Goal: Task Accomplishment & Management: Complete application form

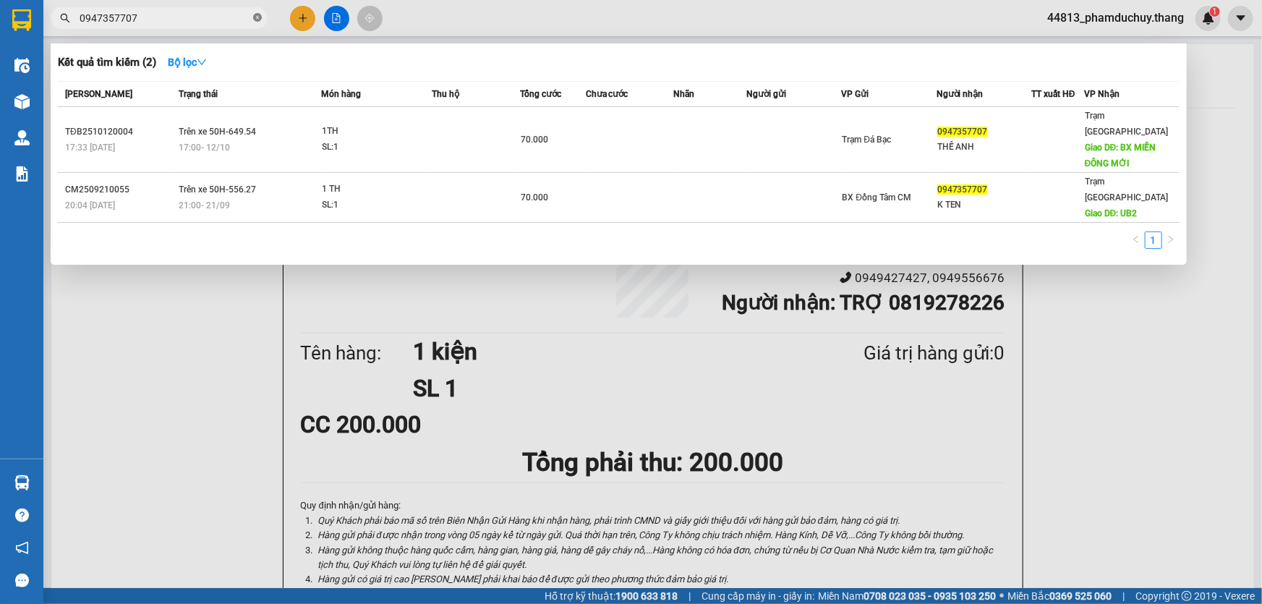
click at [258, 14] on icon "close-circle" at bounding box center [257, 17] width 9 height 9
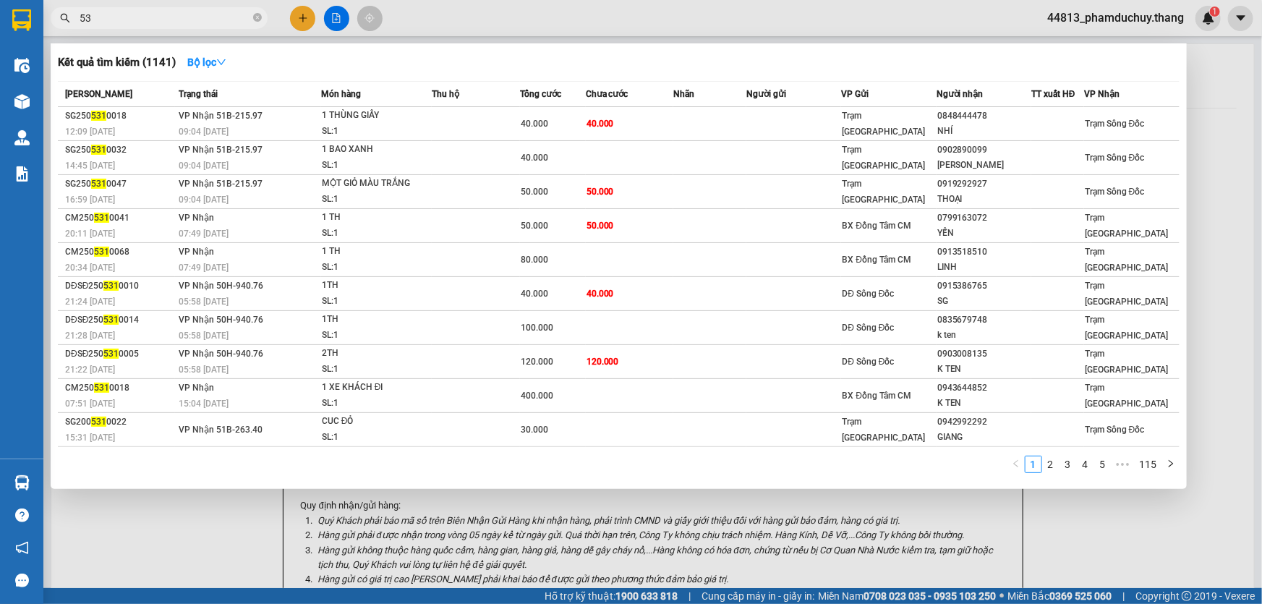
type input "5"
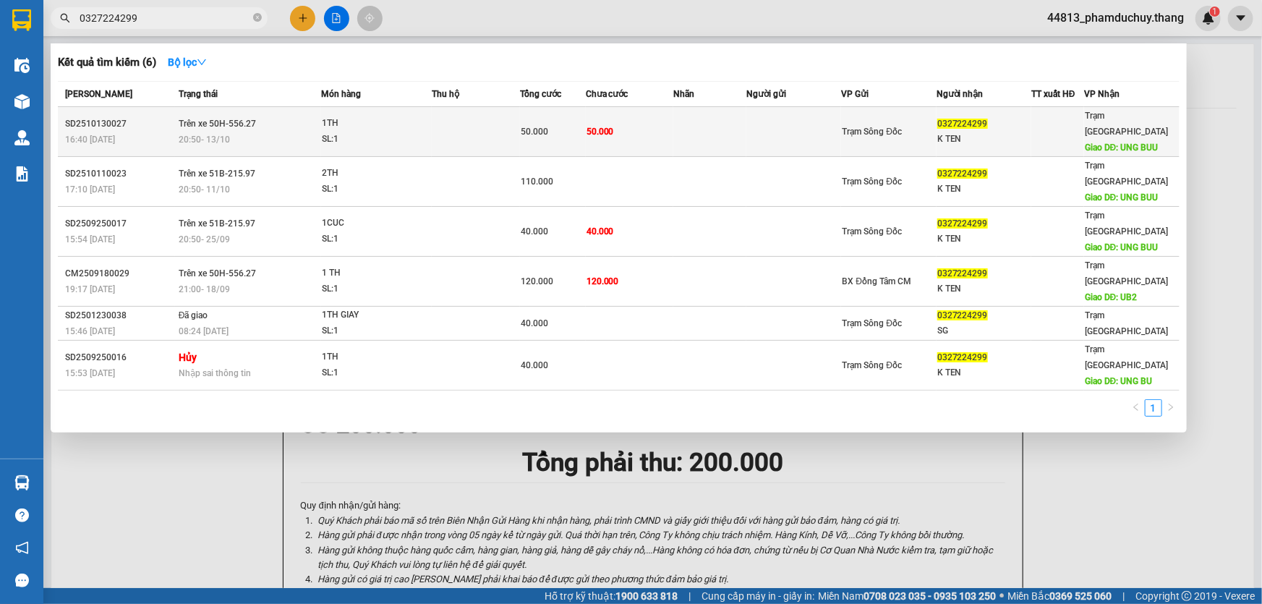
type input "0327224299"
click at [406, 122] on div "1TH" at bounding box center [376, 124] width 108 height 16
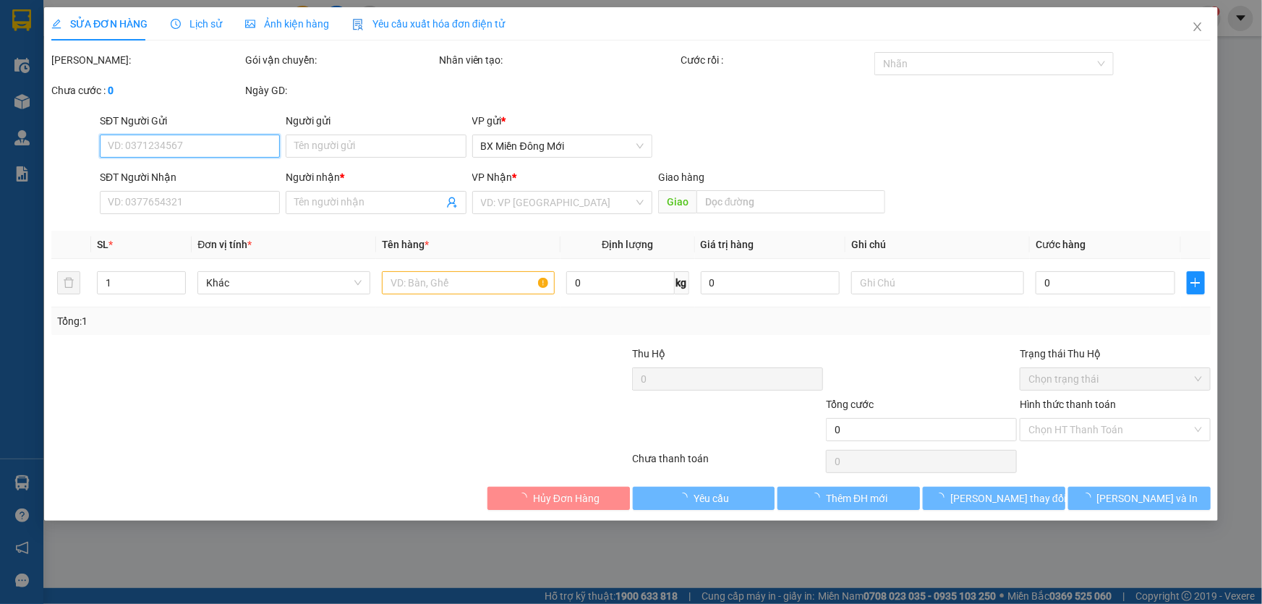
type input "0327224299"
type input "K TEN"
type input "UNG BUU"
type input "50.000"
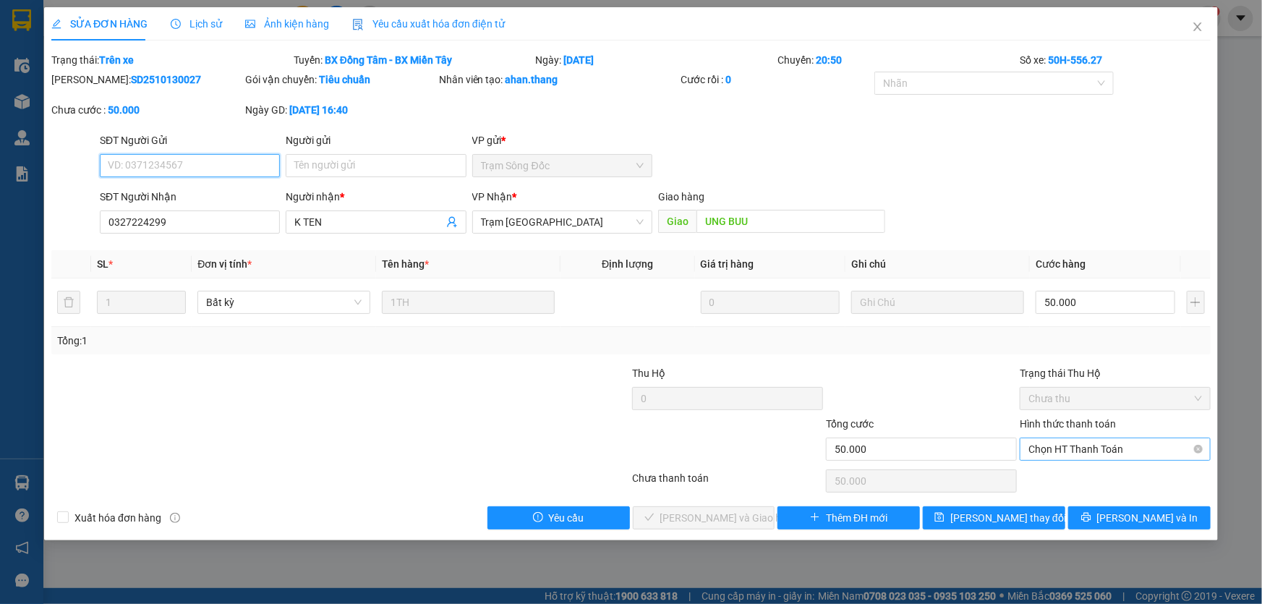
click at [1080, 452] on span "Chọn HT Thanh Toán" at bounding box center [1115, 449] width 174 height 22
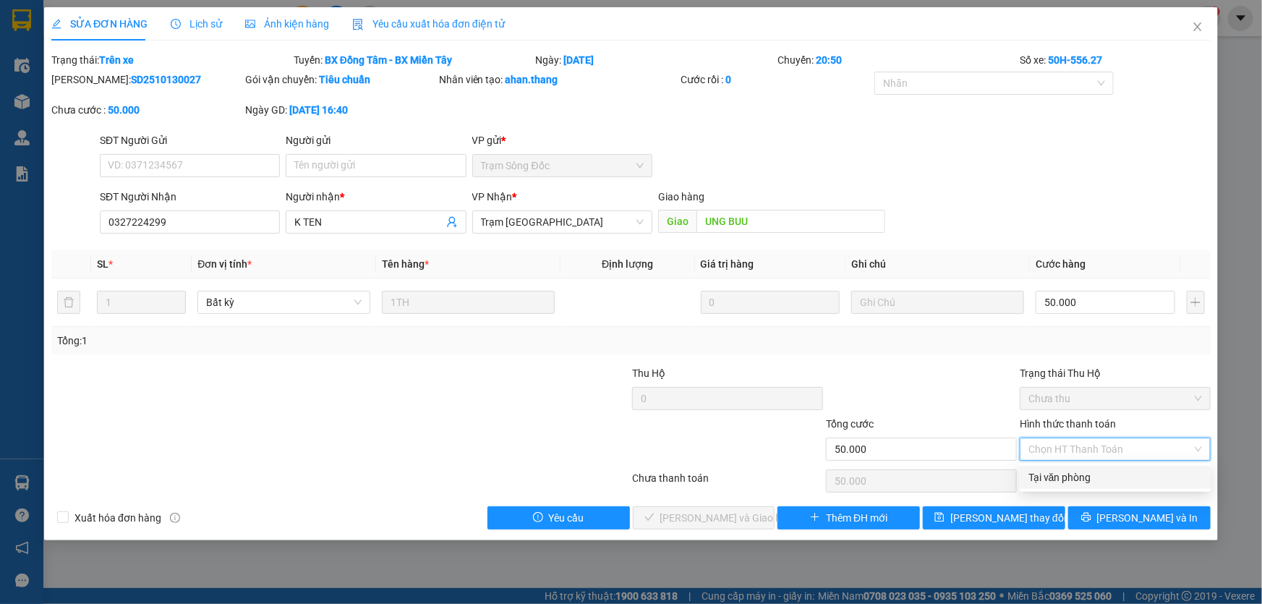
click at [1074, 477] on div "Tại văn phòng" at bounding box center [1115, 477] width 174 height 16
type input "0"
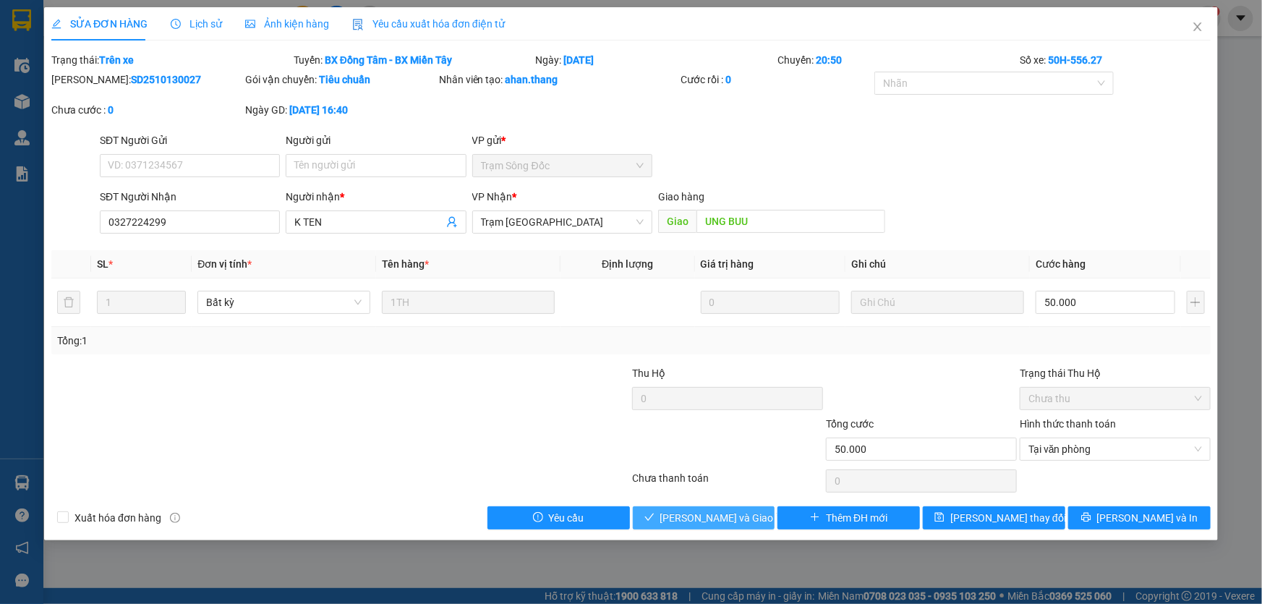
click at [722, 513] on span "[PERSON_NAME] và Giao hàng" at bounding box center [729, 518] width 139 height 16
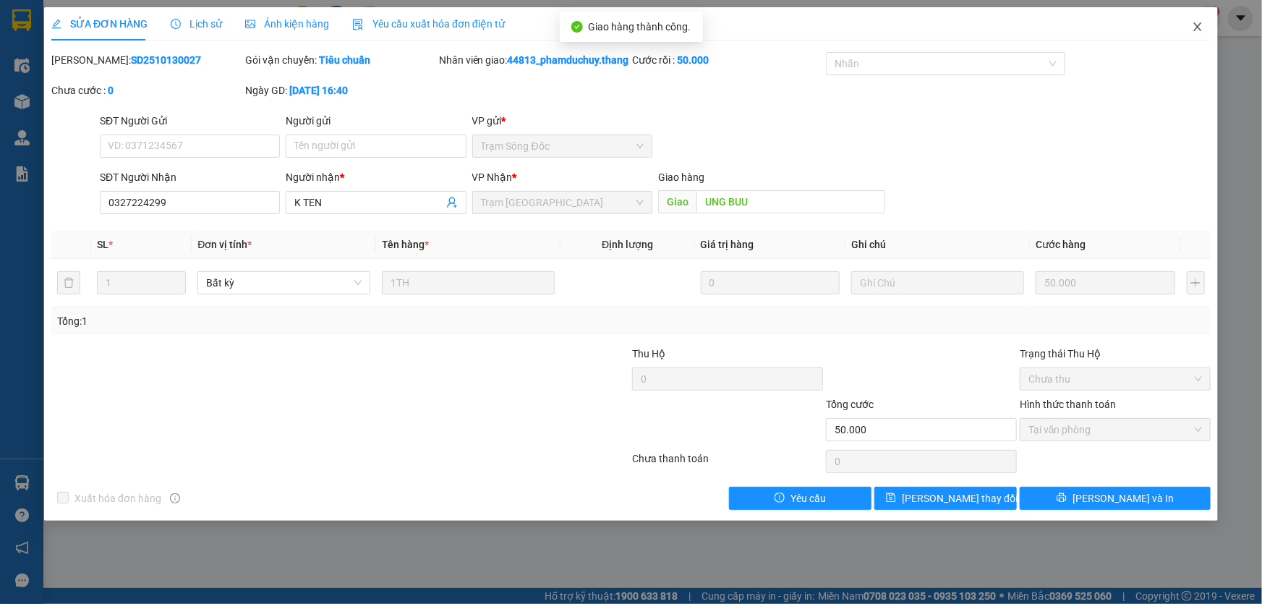
click at [1192, 29] on icon "close" at bounding box center [1198, 27] width 12 height 12
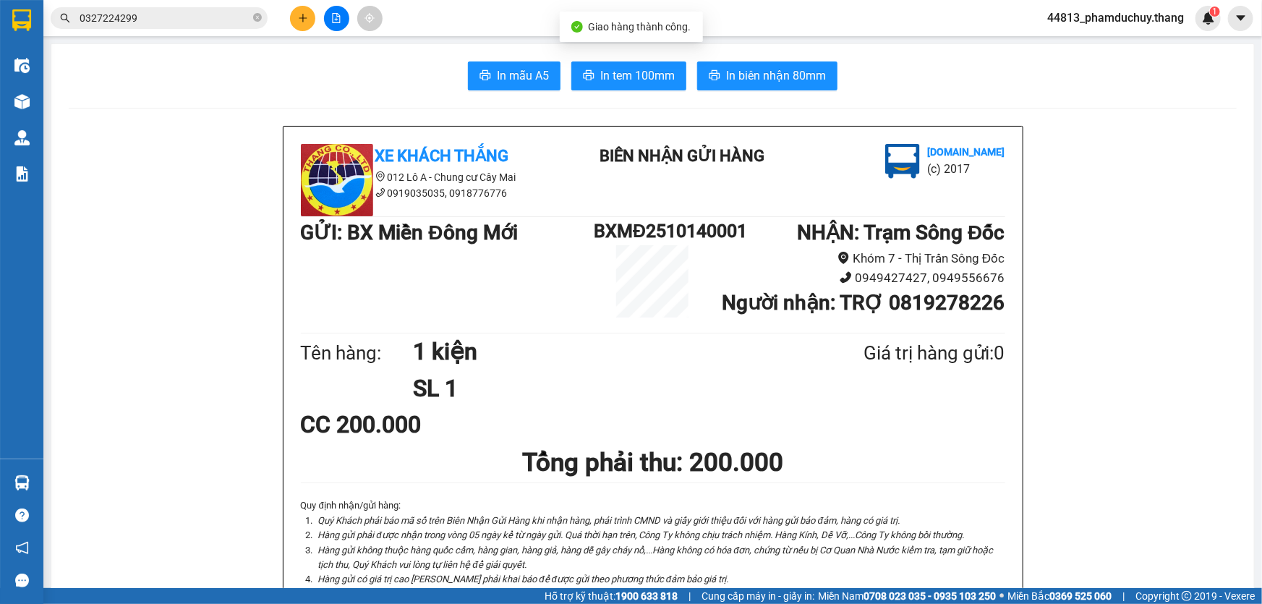
click at [231, 23] on input "0327224299" at bounding box center [165, 18] width 171 height 16
